Goal: Transaction & Acquisition: Purchase product/service

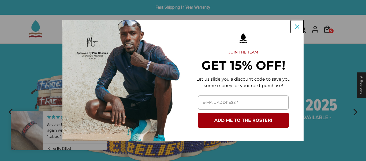
click at [297, 27] on icon "close icon" at bounding box center [297, 26] width 4 height 4
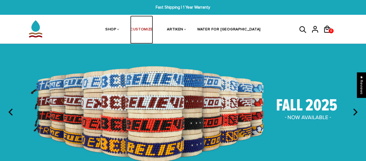
click at [153, 28] on link "CUSTOMIZE" at bounding box center [141, 30] width 23 height 28
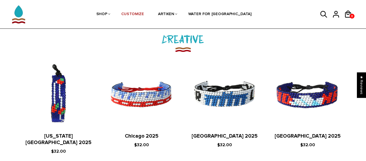
scroll to position [606, 0]
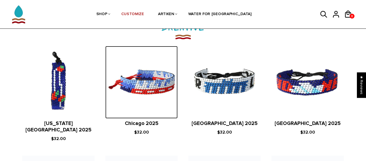
click at [135, 84] on img at bounding box center [141, 82] width 72 height 72
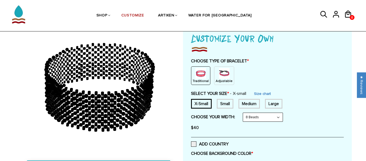
scroll to position [46, 0]
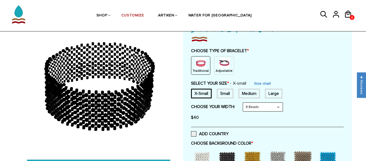
click at [216, 57] on div "Adjustable" at bounding box center [224, 65] width 20 height 18
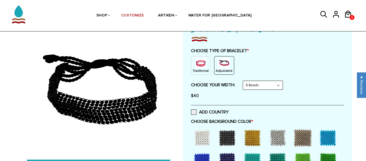
click at [194, 64] on div "Traditional" at bounding box center [200, 65] width 19 height 18
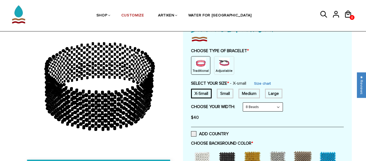
click at [226, 63] on img at bounding box center [224, 63] width 11 height 11
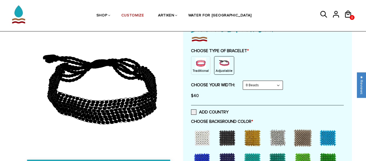
click at [270, 82] on select "8 Beads 6 Beads 10 Beads" at bounding box center [263, 85] width 40 height 9
click at [244, 81] on select "8 Beads 6 Beads 10 Beads" at bounding box center [263, 85] width 40 height 9
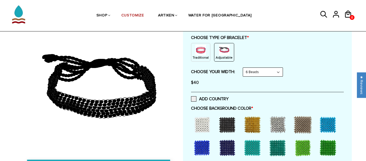
scroll to position [64, 0]
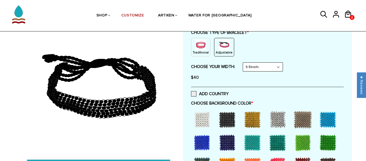
click at [278, 65] on select "8 Beads 6 Beads 10 Beads" at bounding box center [263, 66] width 40 height 9
select select "8-beads"
click at [244, 62] on select "8 Beads 6 Beads 10 Beads" at bounding box center [263, 66] width 40 height 9
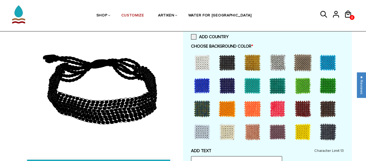
scroll to position [121, 0]
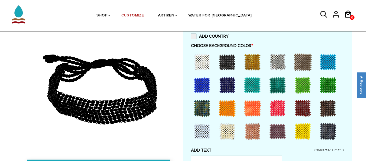
click at [202, 88] on div at bounding box center [201, 84] width 21 height 21
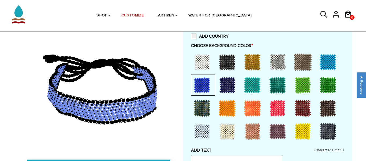
click at [202, 133] on div at bounding box center [201, 130] width 21 height 21
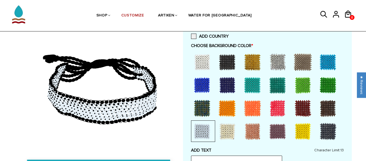
click at [206, 91] on div at bounding box center [201, 84] width 21 height 21
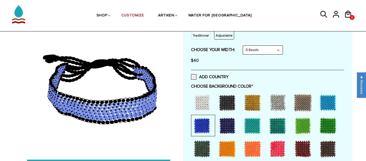
scroll to position [78, 0]
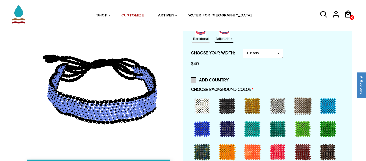
click at [193, 81] on span at bounding box center [193, 79] width 5 height 5
click at [229, 78] on input "ADD COUNTRY" at bounding box center [229, 78] width 0 height 0
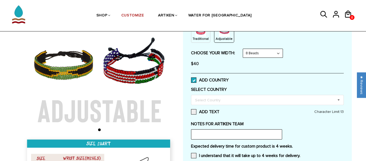
click at [193, 81] on span at bounding box center [193, 79] width 5 height 5
click at [229, 78] on input "ADD COUNTRY" at bounding box center [229, 78] width 0 height 0
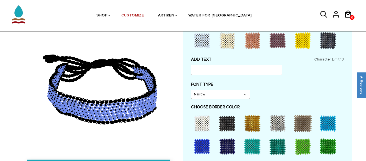
scroll to position [214, 0]
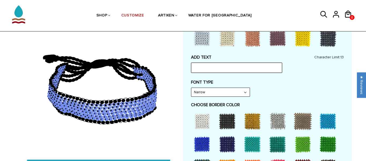
click at [199, 64] on input "text" at bounding box center [236, 67] width 91 height 10
type input "d"
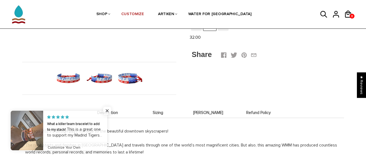
scroll to position [154, 0]
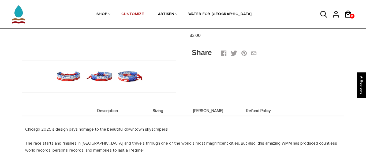
click at [128, 69] on img at bounding box center [130, 76] width 28 height 28
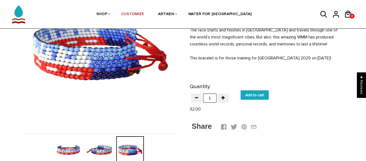
scroll to position [81, 0]
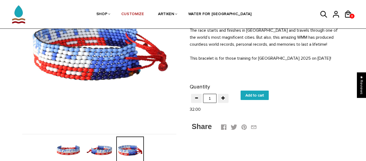
click at [128, 69] on img at bounding box center [99, 51] width 154 height 154
click at [91, 147] on img at bounding box center [99, 150] width 28 height 28
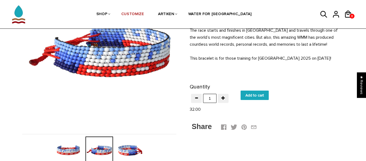
click at [69, 148] on img at bounding box center [69, 150] width 28 height 28
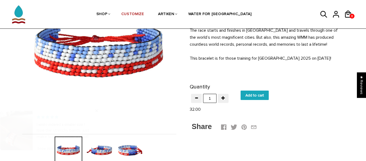
click at [136, 147] on img at bounding box center [130, 150] width 28 height 28
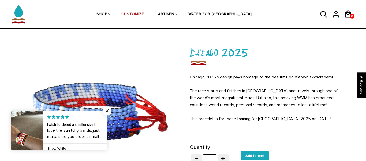
scroll to position [23, 0]
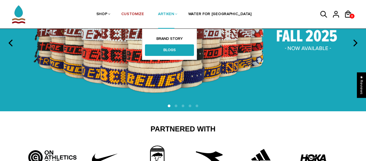
scroll to position [69, 0]
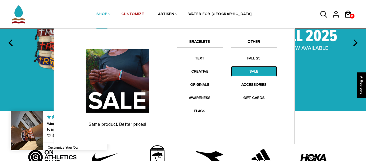
click at [247, 69] on link "SALE" at bounding box center [254, 71] width 46 height 10
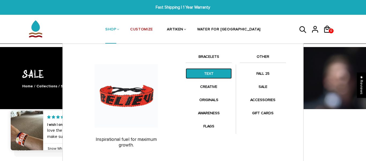
click at [200, 76] on link "TEXT" at bounding box center [209, 73] width 46 height 10
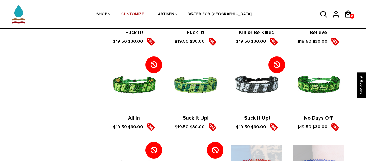
scroll to position [767, 0]
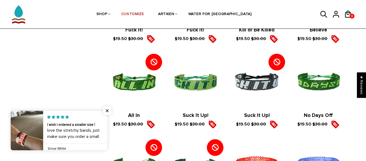
click at [116, 121] on span "$19.50" at bounding box center [120, 123] width 14 height 5
